Goal: Information Seeking & Learning: Learn about a topic

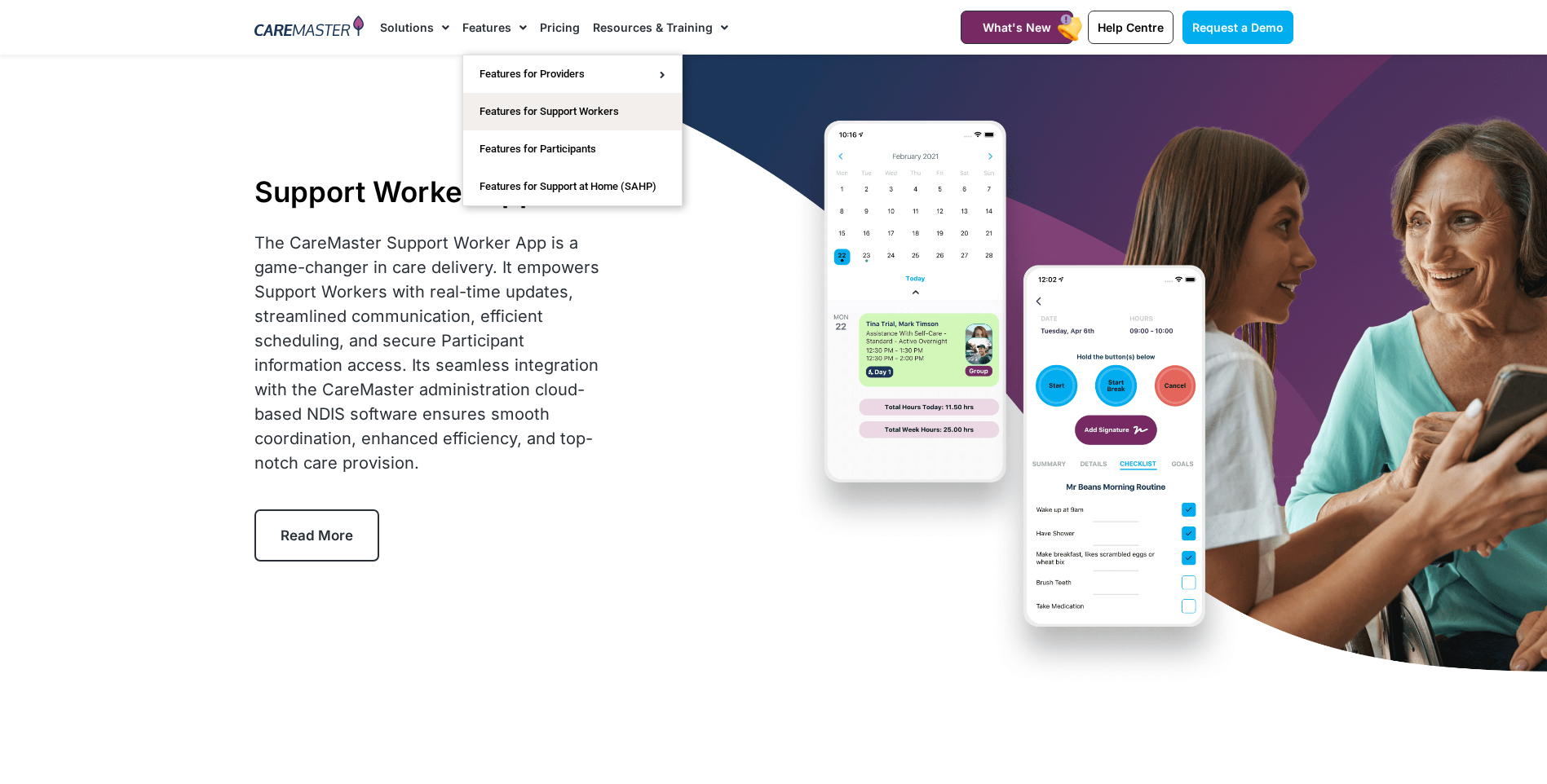
click at [481, 35] on link "Features" at bounding box center [494, 27] width 65 height 54
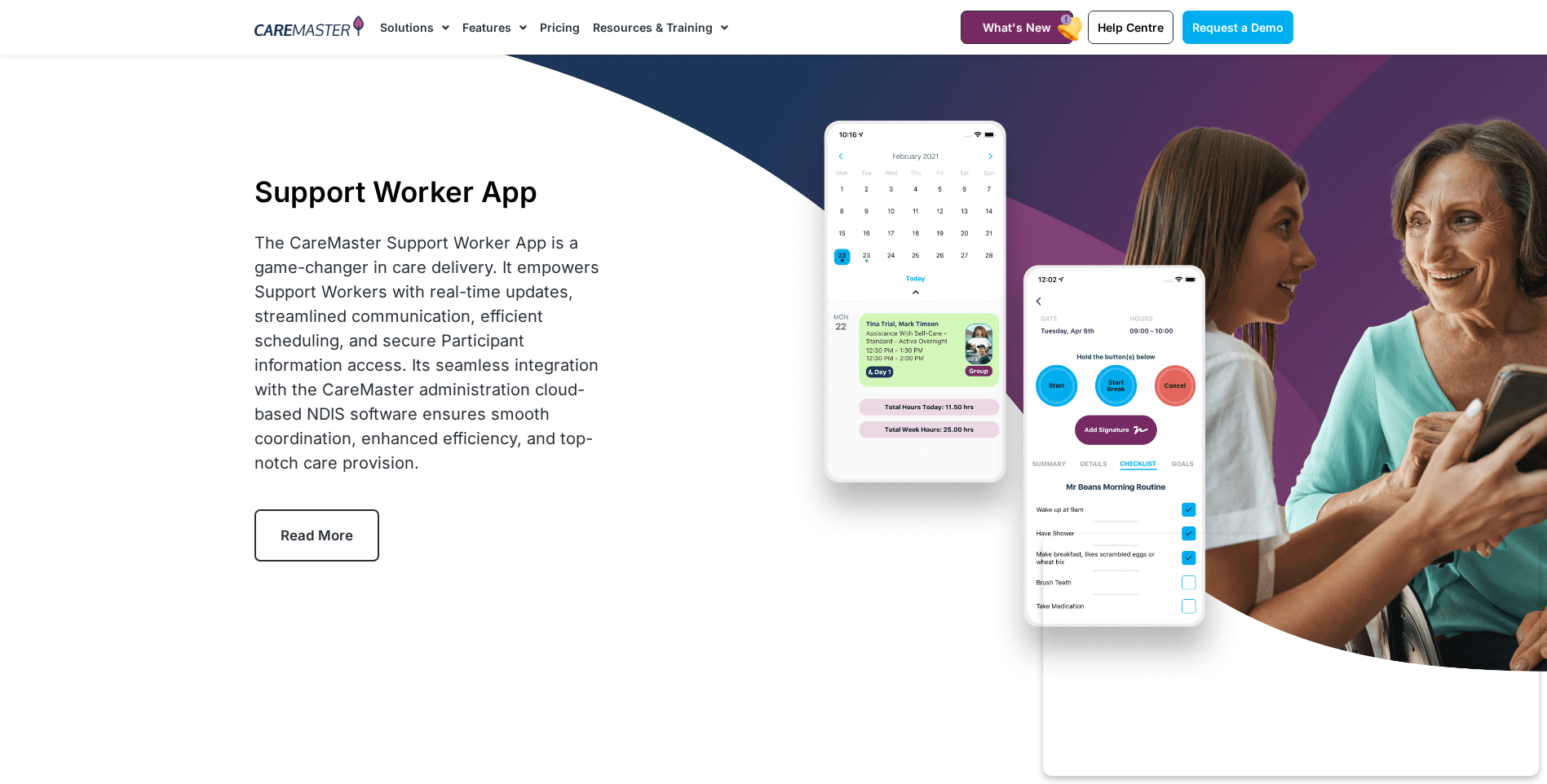
click at [500, 31] on link "Features" at bounding box center [494, 27] width 65 height 54
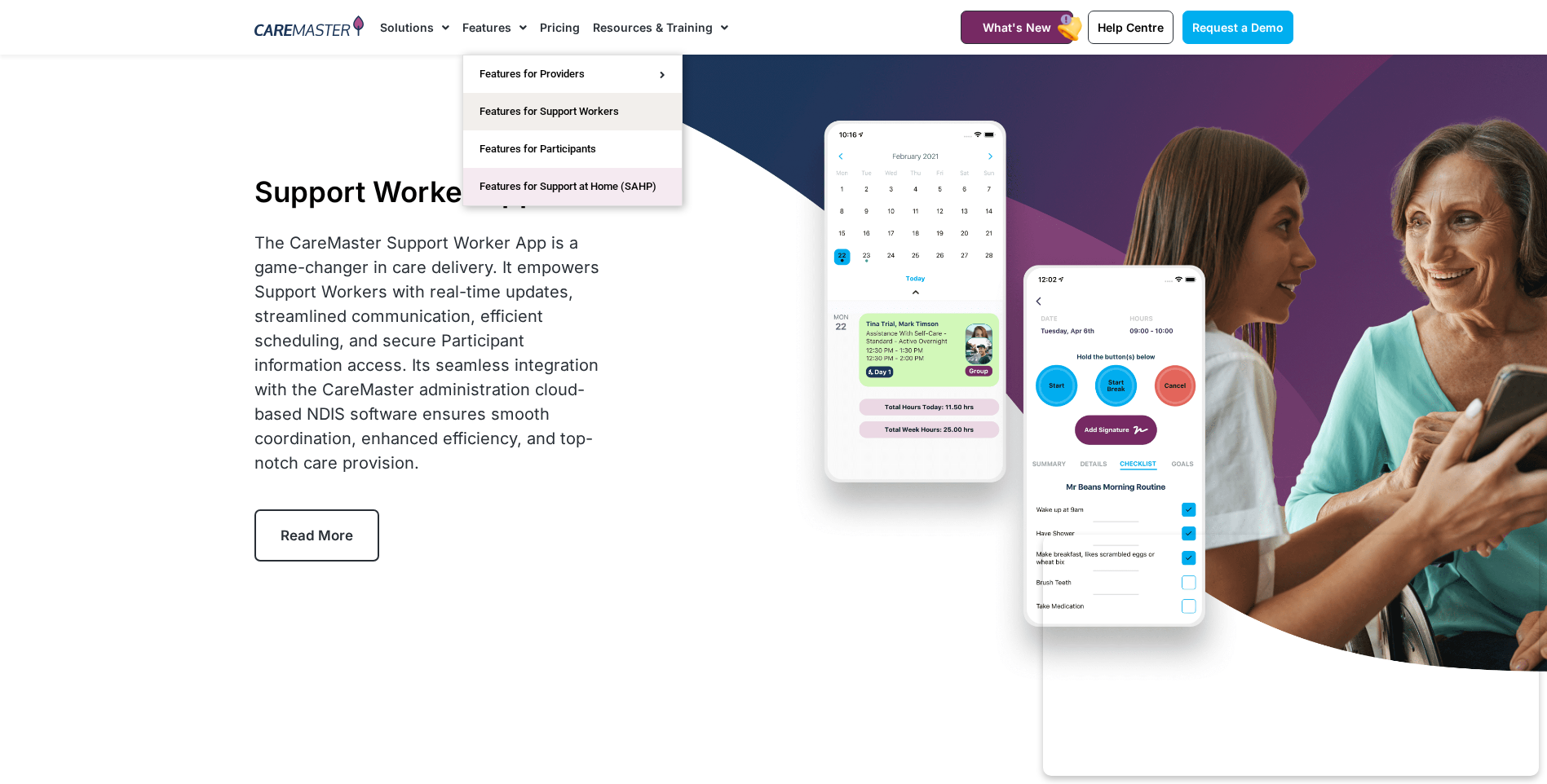
click at [543, 195] on link "Features for Support at Home (SAHP)" at bounding box center [572, 187] width 218 height 37
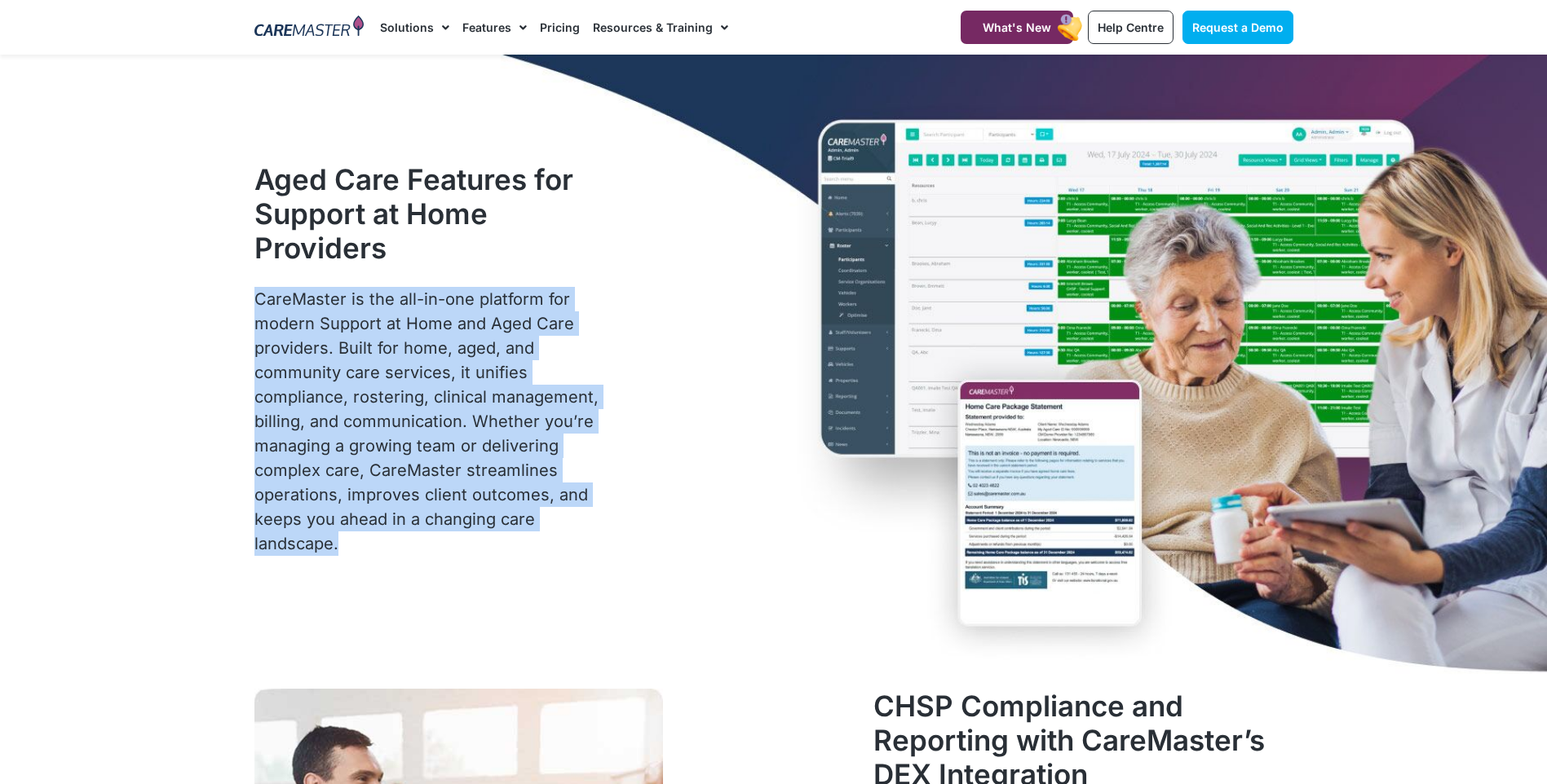
drag, startPoint x: 353, startPoint y: 547, endPoint x: 246, endPoint y: 296, distance: 272.9
click at [246, 296] on div "Aged Care Features for Support at Home Providers CareMaster is the all-in-one p…" at bounding box center [431, 368] width 370 height 428
drag, startPoint x: 246, startPoint y: 296, endPoint x: 314, endPoint y: 330, distance: 76.0
click at [314, 330] on p "CareMaster is the all-in-one platform for modern Support at Home and Aged Care …" at bounding box center [432, 421] width 353 height 269
